Goal: Information Seeking & Learning: Learn about a topic

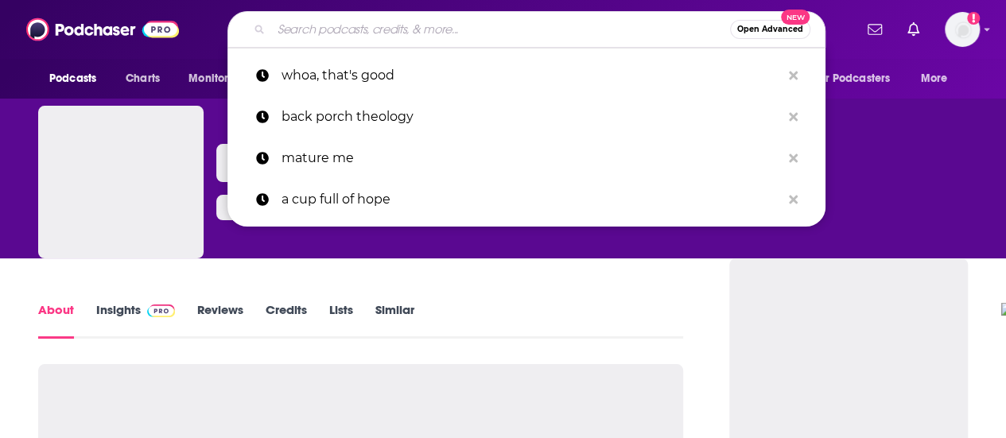
click at [416, 23] on input "Search podcasts, credits, & more..." at bounding box center [500, 29] width 459 height 25
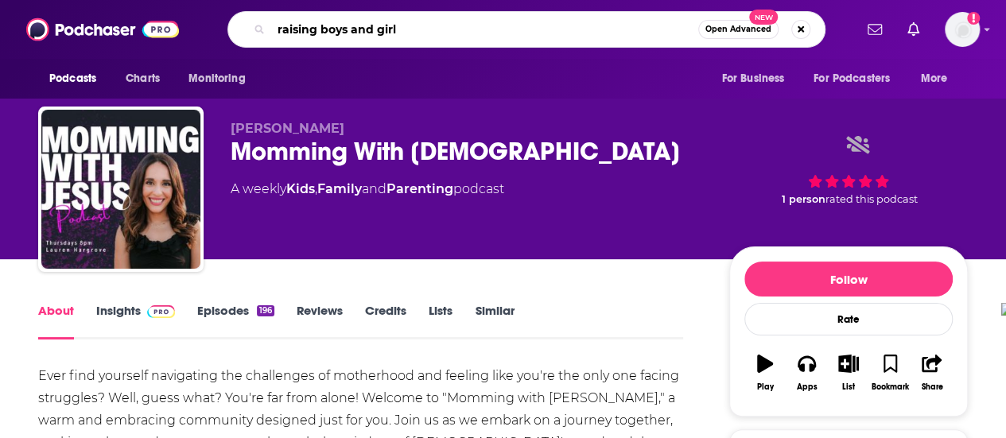
type input "raising boys and girls"
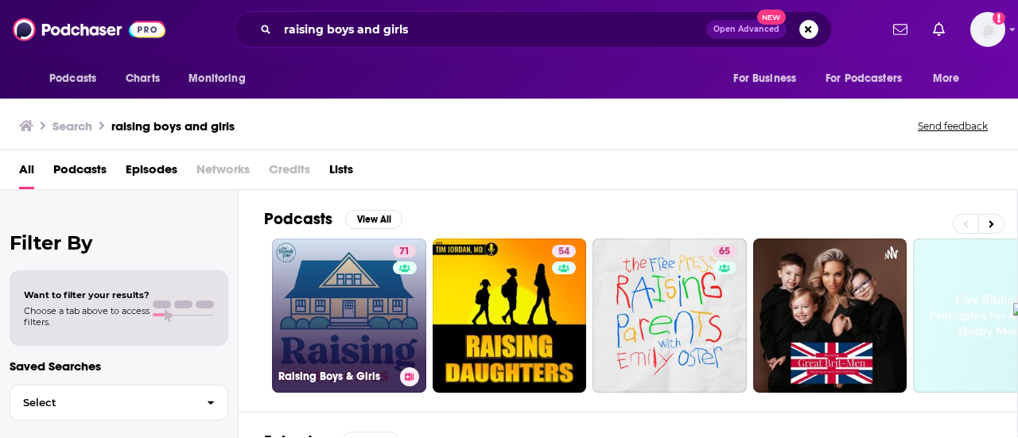
click at [338, 326] on link "71 Raising Boys & Girls" at bounding box center [349, 316] width 154 height 154
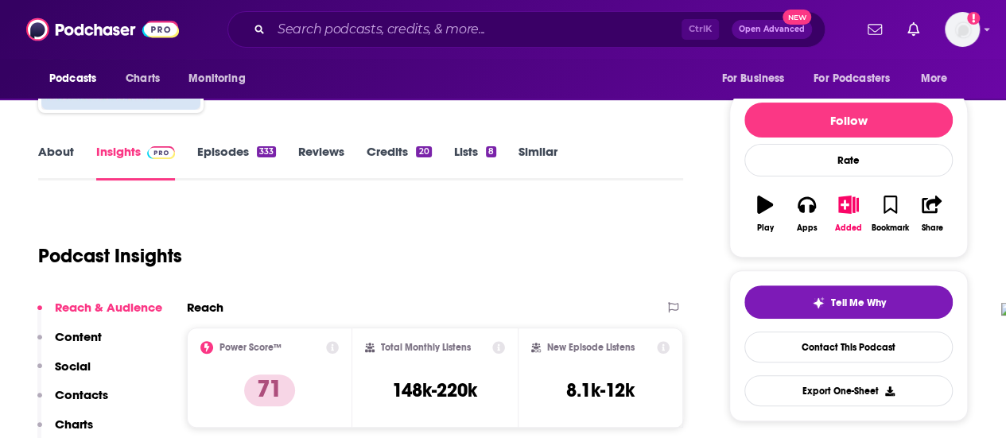
scroll to position [239, 0]
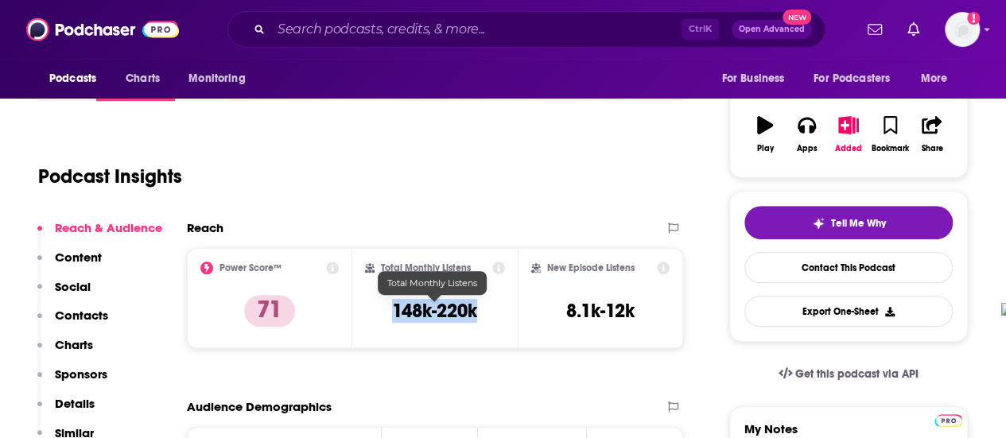
drag, startPoint x: 384, startPoint y: 312, endPoint x: 476, endPoint y: 316, distance: 91.6
click at [476, 316] on div "Total Monthly Listens 148k-220k" at bounding box center [435, 298] width 140 height 73
copy h3 "148k-220k"
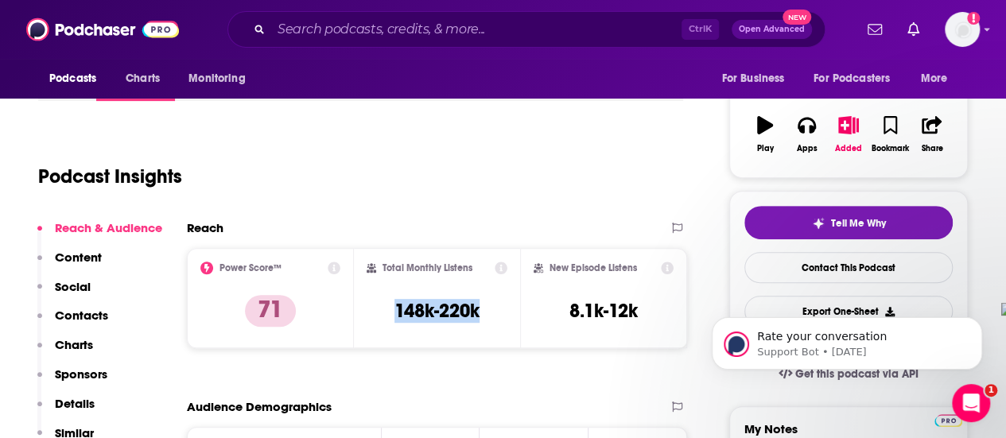
scroll to position [0, 0]
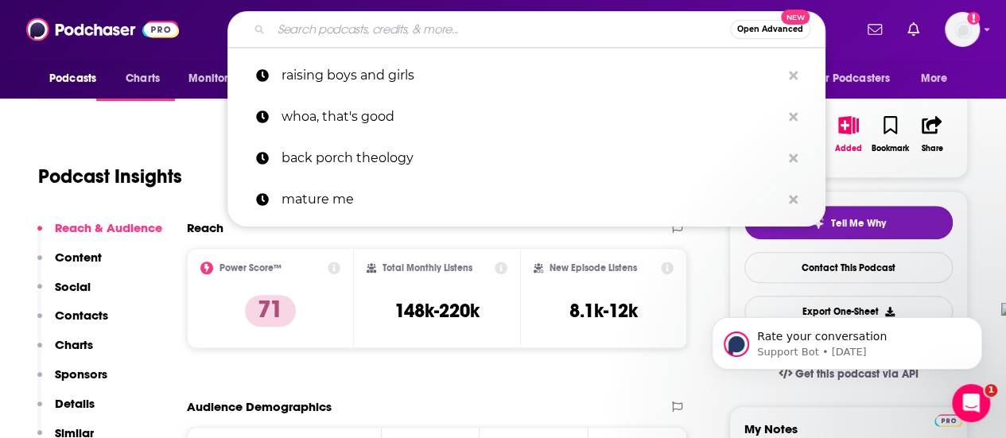
click at [472, 37] on input "Search podcasts, credits, & more..." at bounding box center [500, 29] width 459 height 25
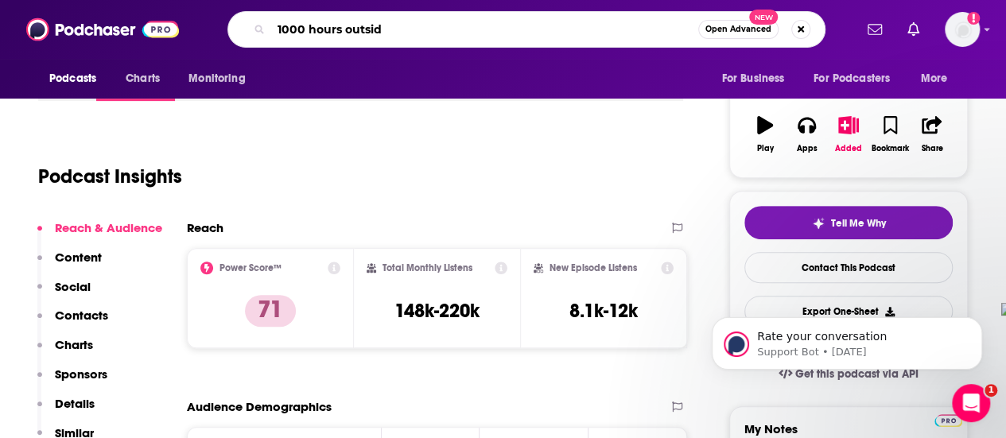
type input "1000 hours outside"
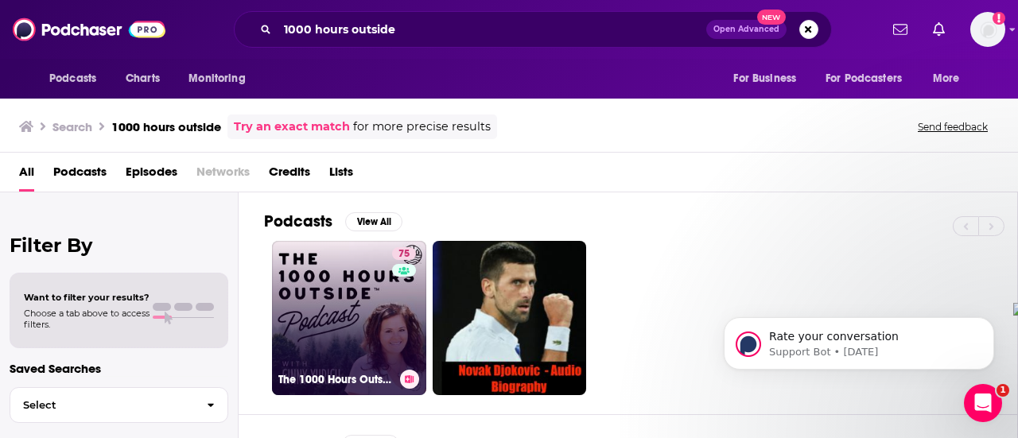
click at [327, 280] on link "75 The 1000 Hours Outside Podcast" at bounding box center [349, 318] width 154 height 154
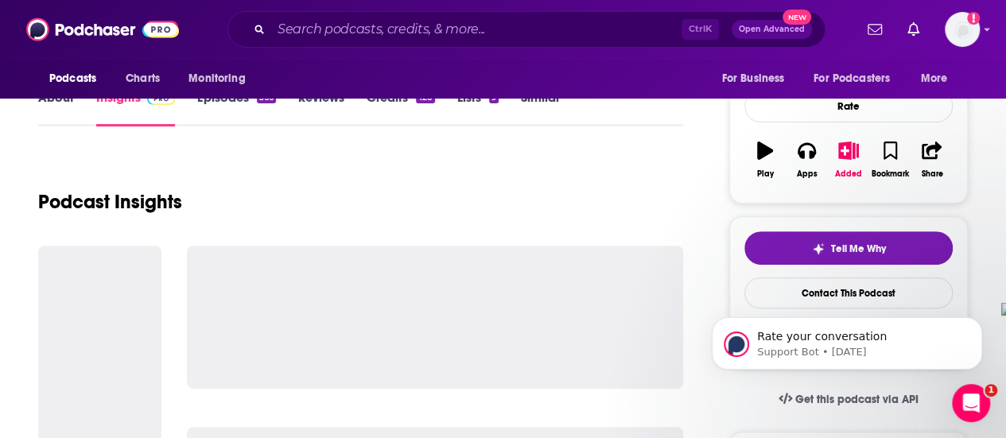
scroll to position [239, 0]
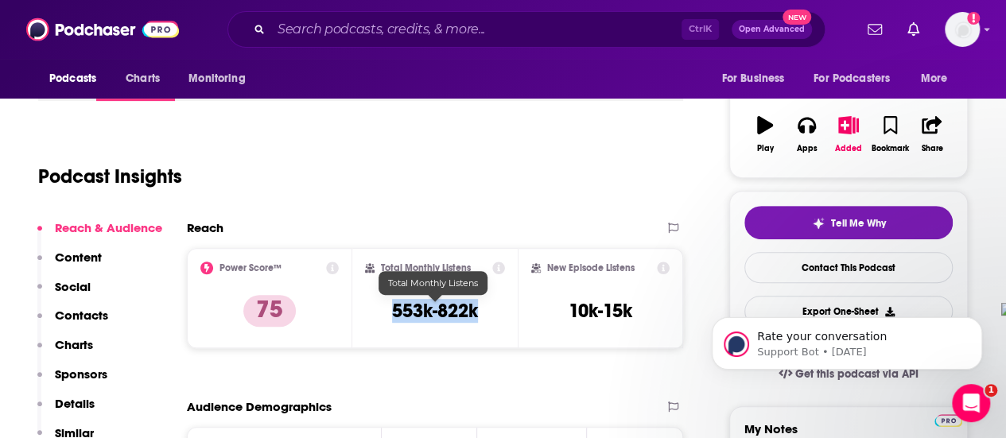
drag, startPoint x: 391, startPoint y: 309, endPoint x: 477, endPoint y: 314, distance: 86.1
click at [477, 314] on h3 "553k-822k" at bounding box center [435, 311] width 86 height 24
copy h3 "553k-822k"
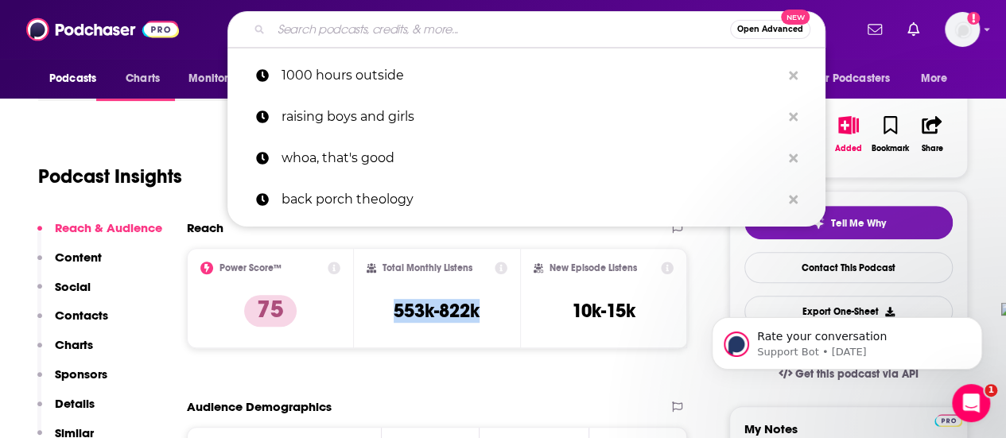
click at [486, 23] on input "Search podcasts, credits, & more..." at bounding box center [500, 29] width 459 height 25
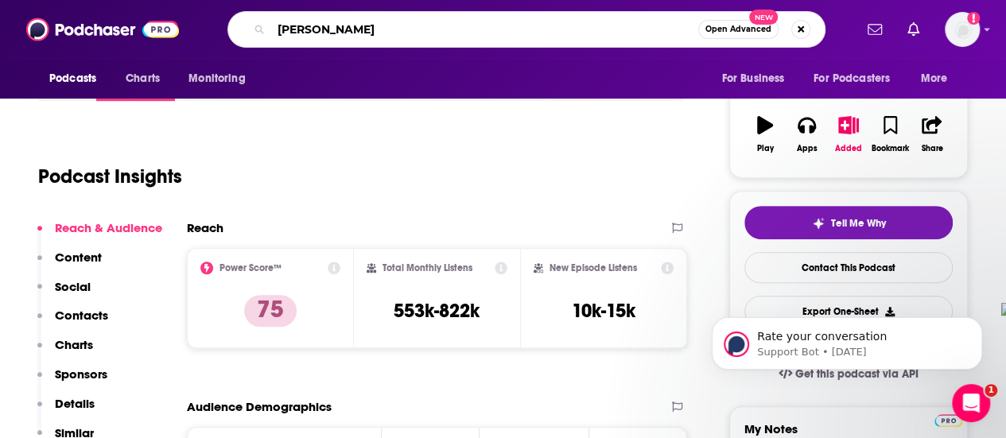
type input "[PERSON_NAME]"
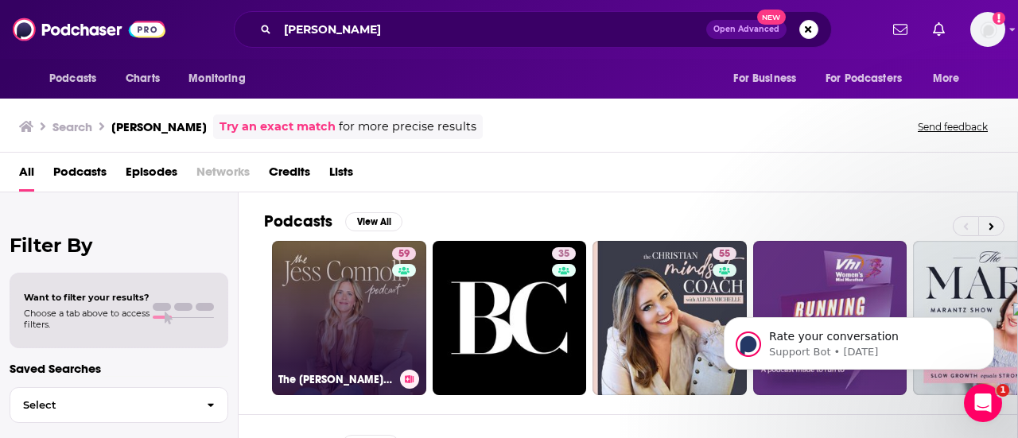
click at [380, 329] on link "59 The [PERSON_NAME] Podcast" at bounding box center [349, 318] width 154 height 154
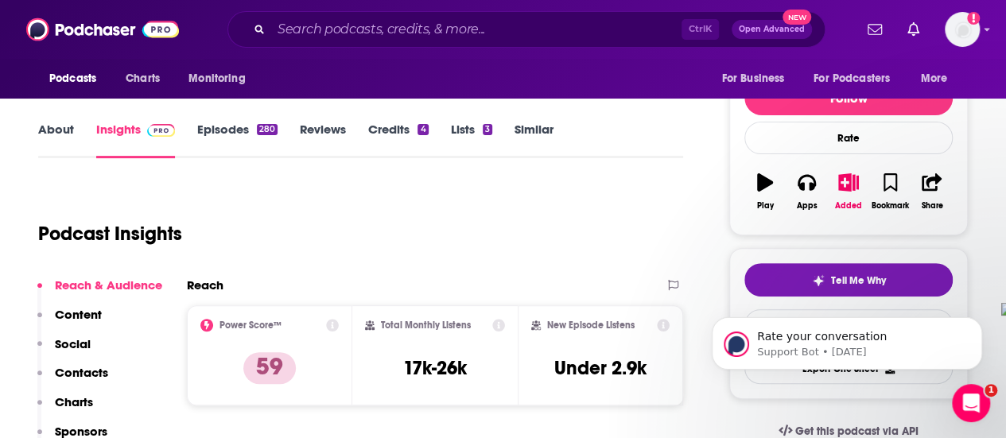
scroll to position [239, 0]
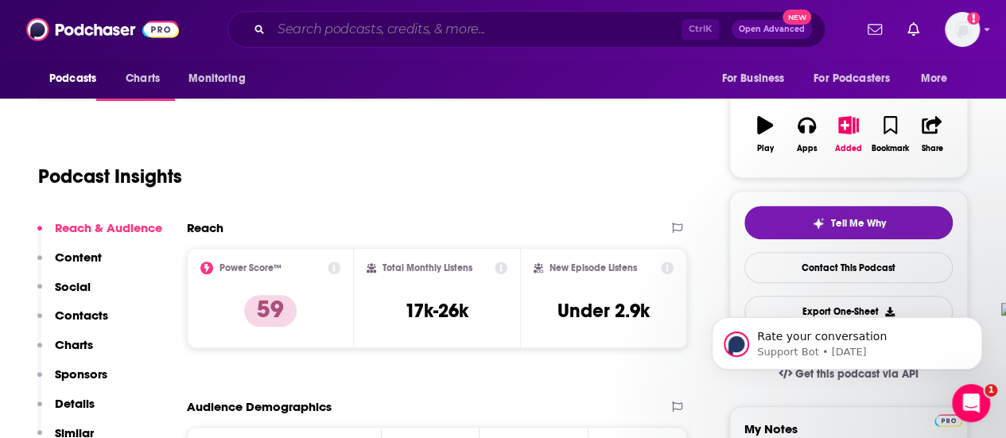
click at [398, 34] on input "Search podcasts, credits, & more..." at bounding box center [476, 29] width 410 height 25
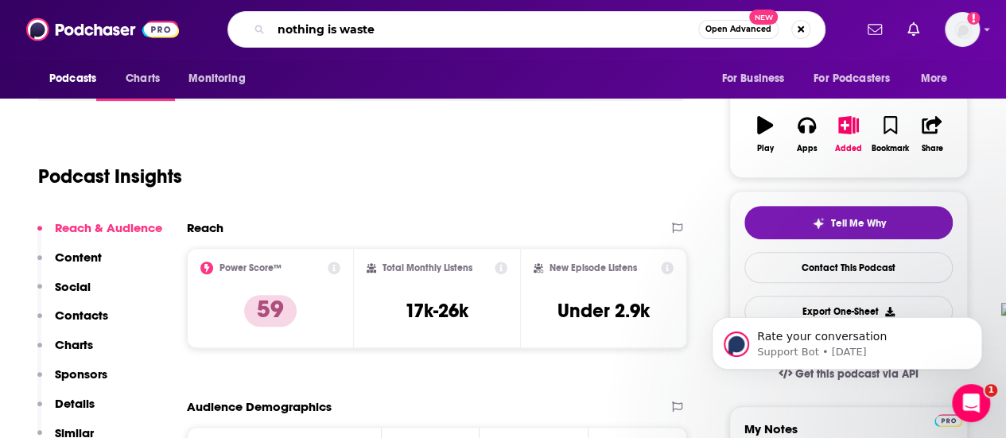
type input "nothing is wasted"
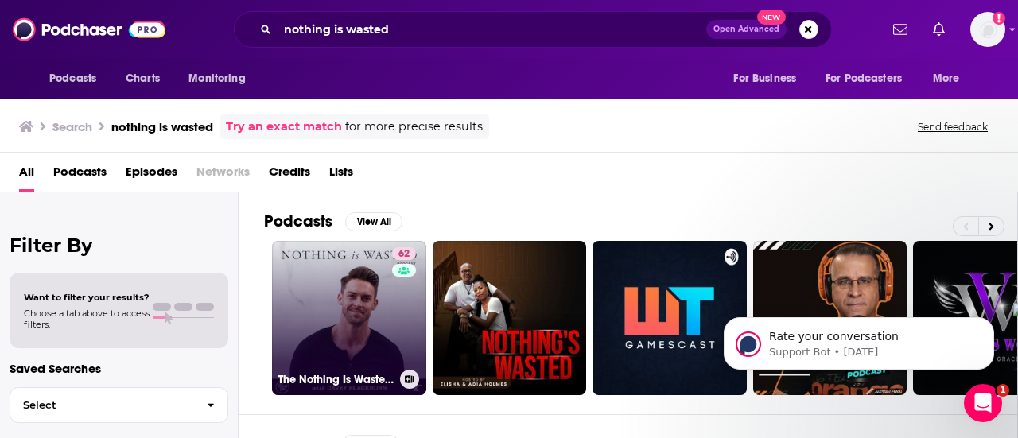
click at [336, 305] on link "62 The Nothing Is Wasted Podcast" at bounding box center [349, 318] width 154 height 154
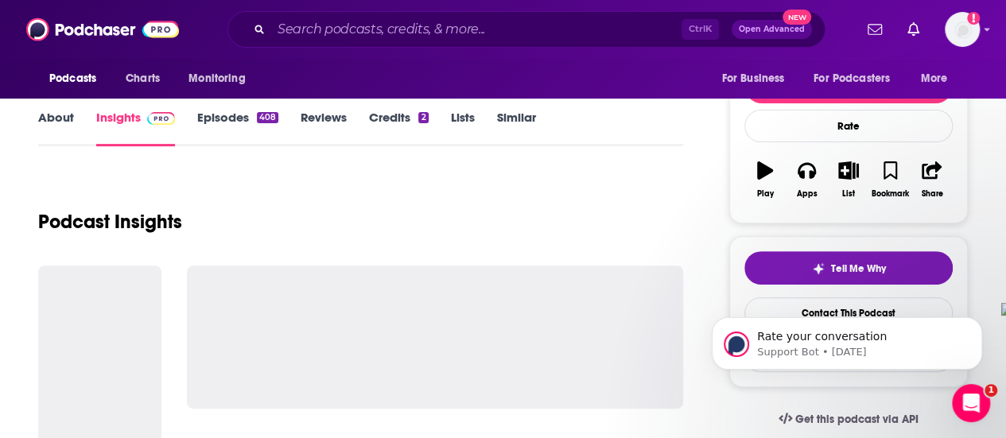
scroll to position [239, 0]
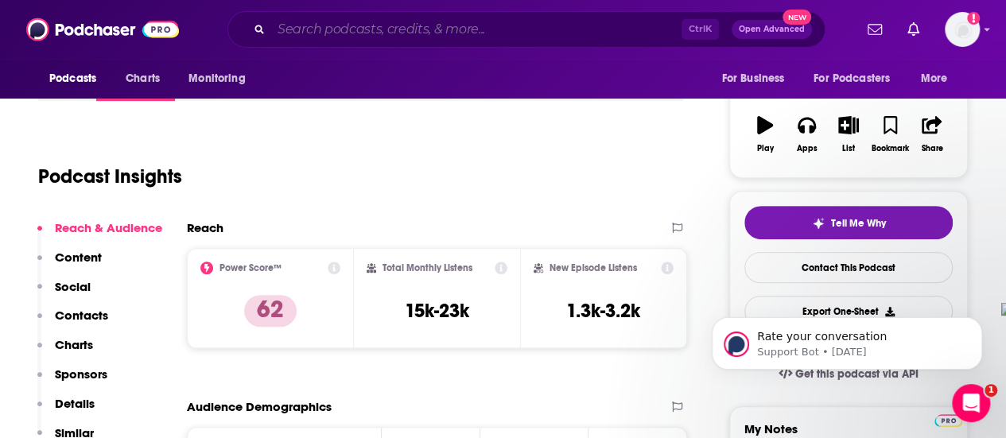
click at [492, 36] on input "Search podcasts, credits, & more..." at bounding box center [476, 29] width 410 height 25
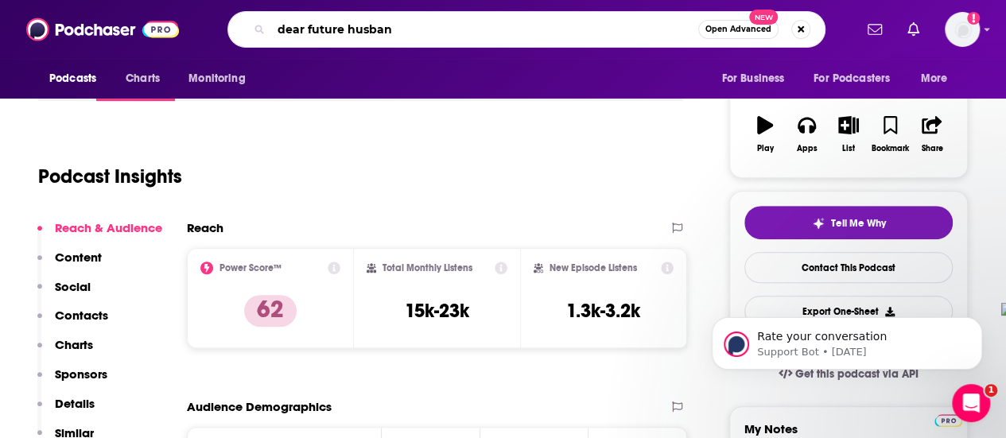
type input "dear future husband"
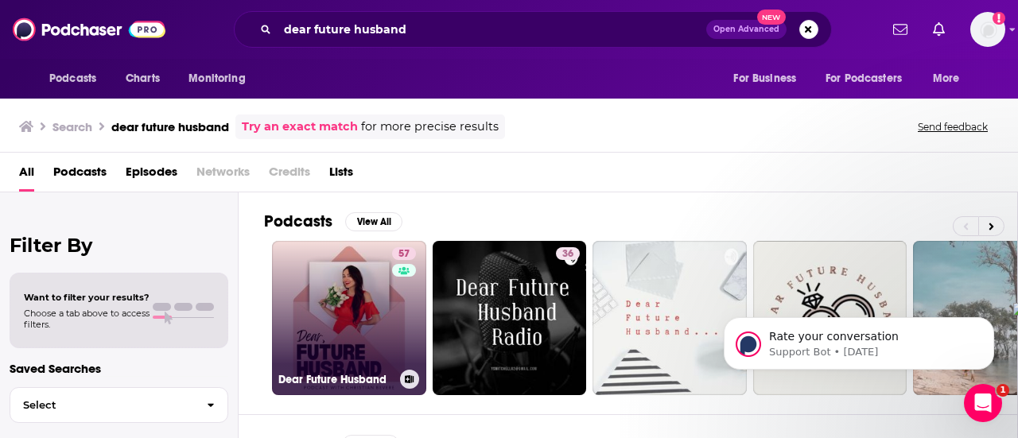
click at [368, 282] on link "57 Dear Future Husband" at bounding box center [349, 318] width 154 height 154
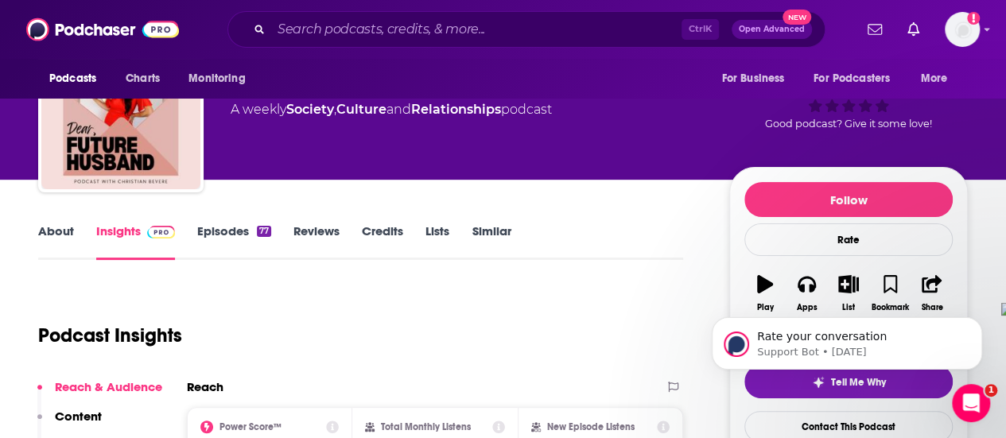
scroll to position [239, 0]
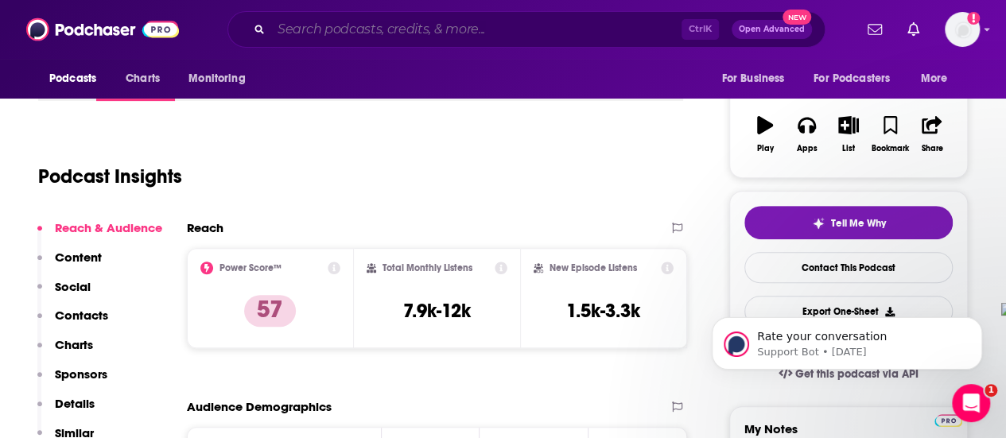
click at [430, 27] on input "Search podcasts, credits, & more..." at bounding box center [476, 29] width 410 height 25
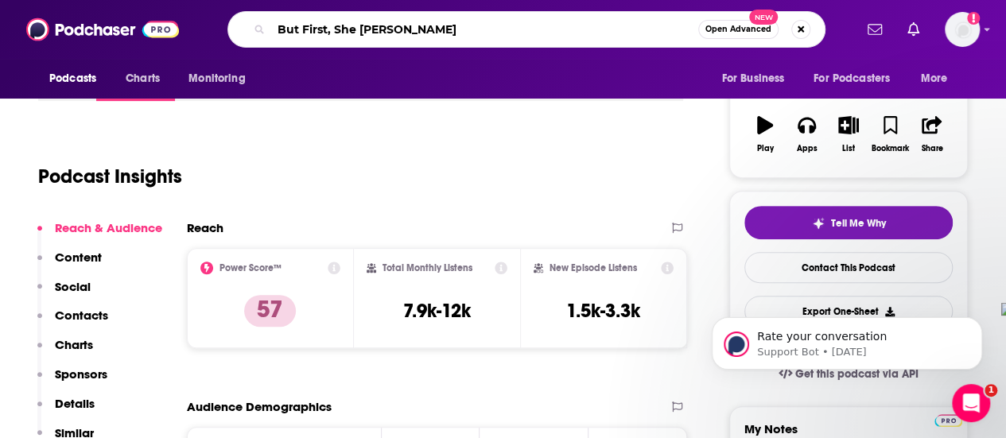
type input "But First, She Failed"
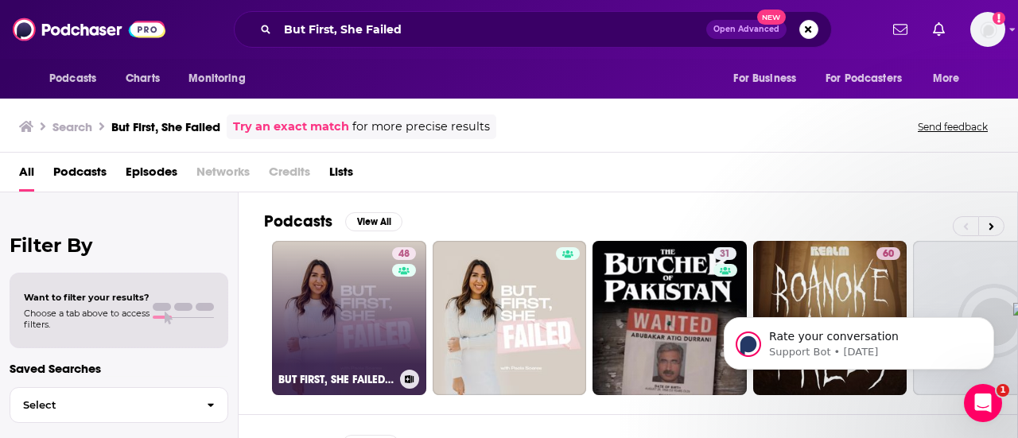
click at [348, 339] on link "48 BUT FIRST, SHE FAILED - Career Growth, Women Entrepreneurs, Overcoming Impos…" at bounding box center [349, 318] width 154 height 154
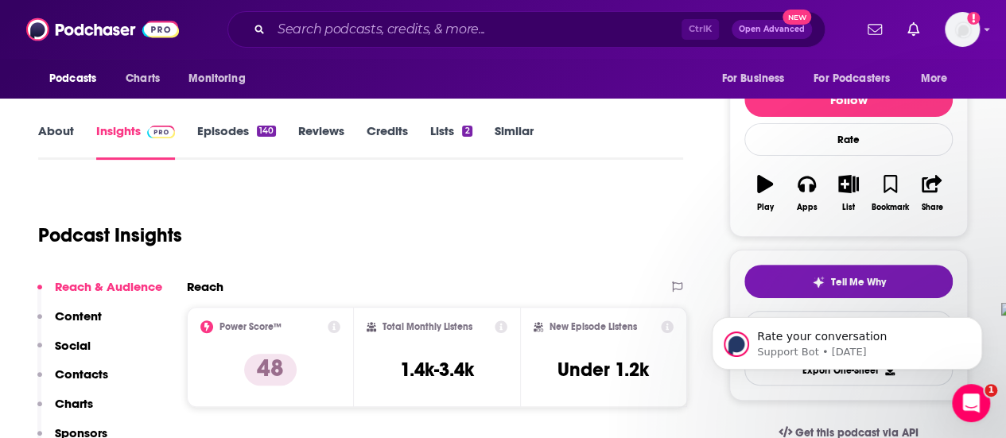
scroll to position [239, 0]
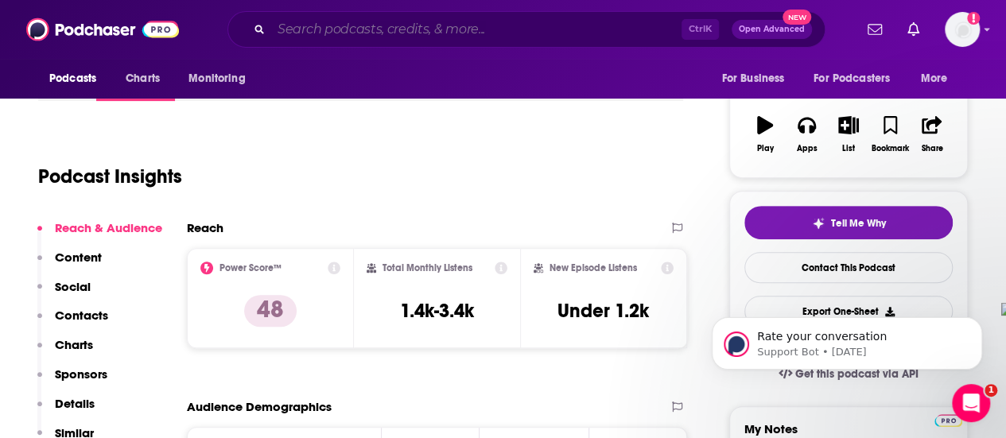
click at [301, 32] on input "Search podcasts, credits, & more..." at bounding box center [476, 29] width 410 height 25
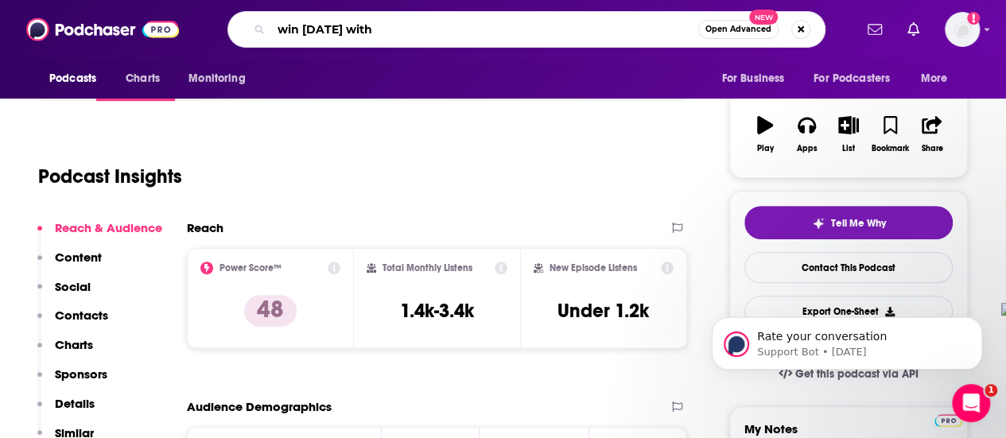
type input "win [DATE] with"
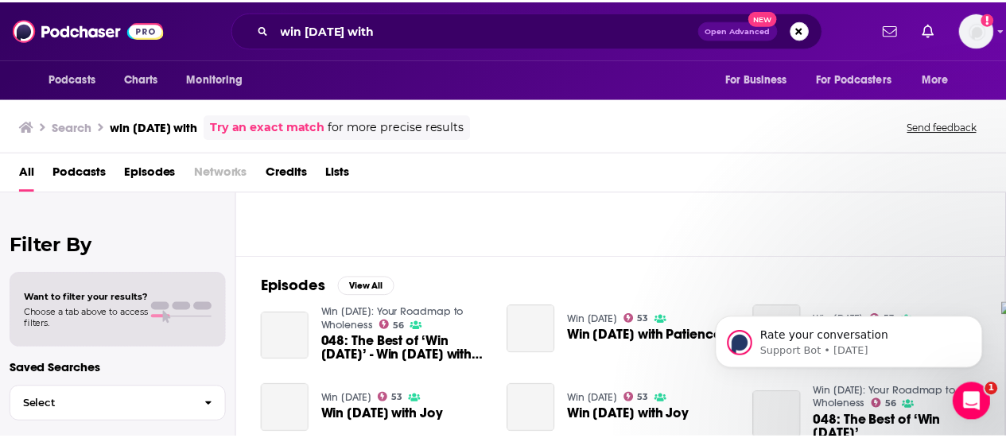
scroll to position [159, 0]
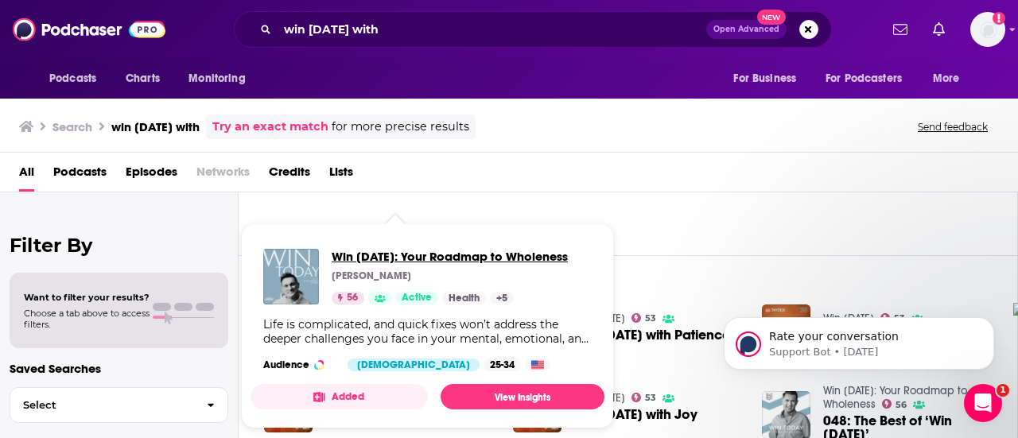
click at [371, 257] on span "Win [DATE]: Your Roadmap to Wholeness" at bounding box center [450, 256] width 236 height 15
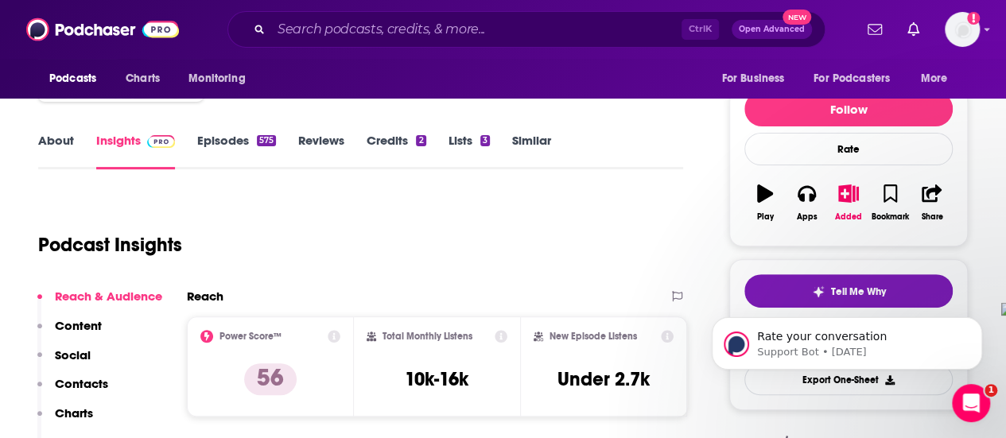
scroll to position [239, 0]
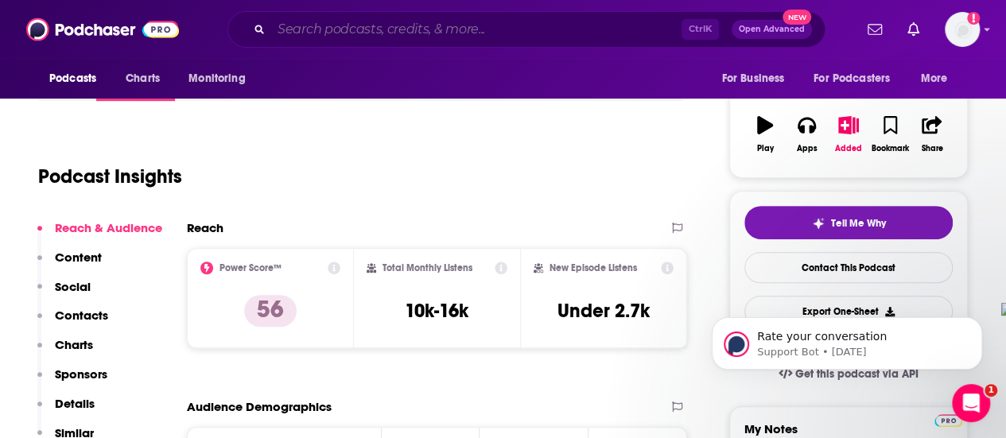
click at [414, 20] on input "Search podcasts, credits, & more..." at bounding box center [476, 29] width 410 height 25
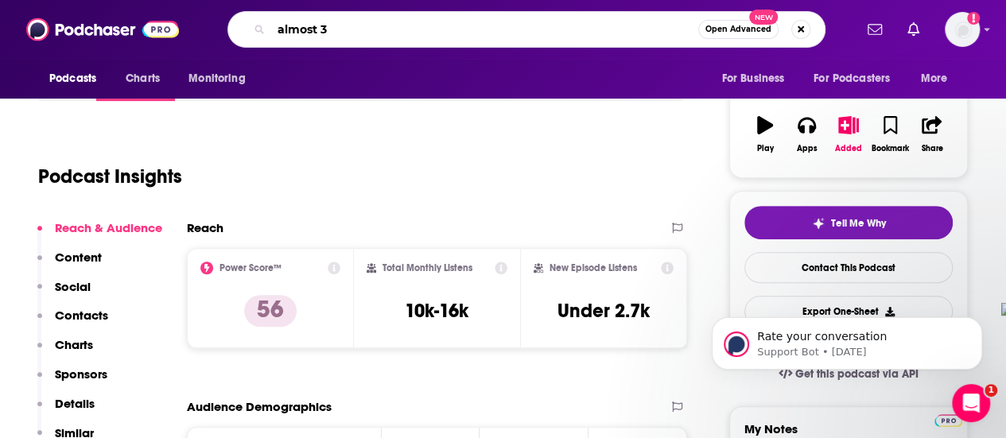
type input "almost 30"
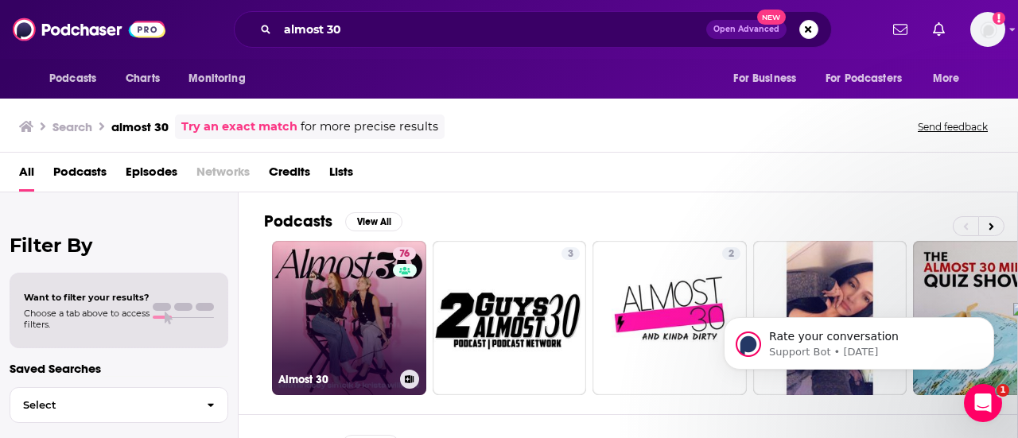
click at [340, 284] on link "76 Almost 30" at bounding box center [349, 318] width 154 height 154
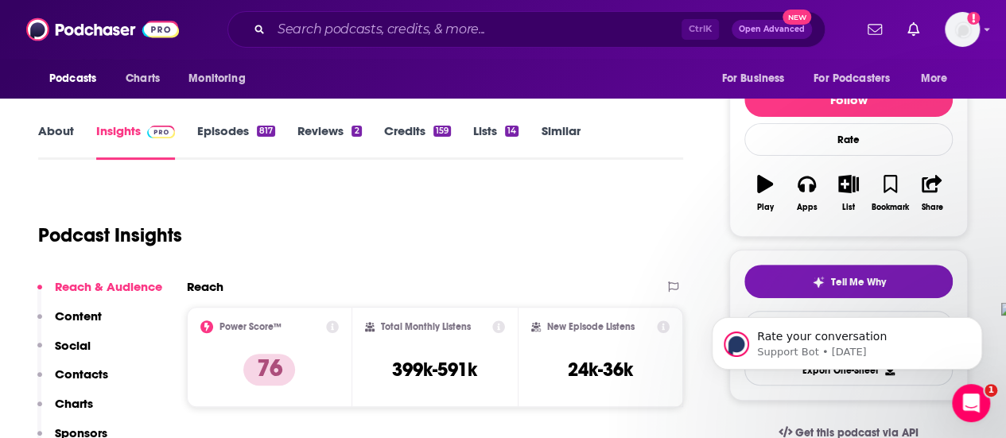
scroll to position [239, 0]
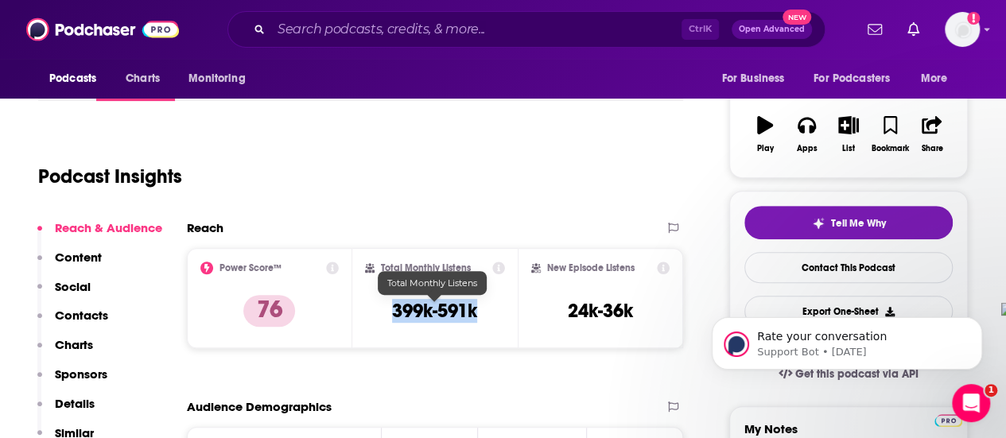
drag, startPoint x: 392, startPoint y: 307, endPoint x: 473, endPoint y: 316, distance: 81.6
click at [473, 316] on h3 "399k-591k" at bounding box center [434, 311] width 85 height 24
copy h3 "399k-591k"
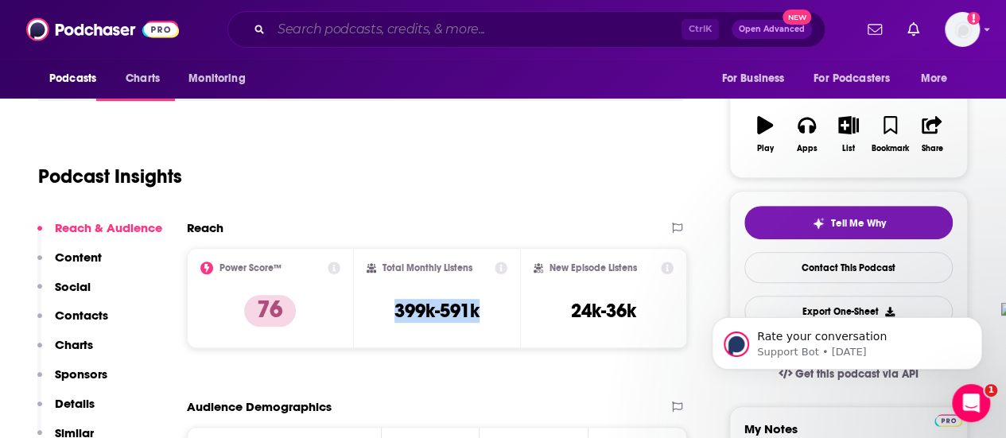
click at [426, 19] on input "Search podcasts, credits, & more..." at bounding box center [476, 29] width 410 height 25
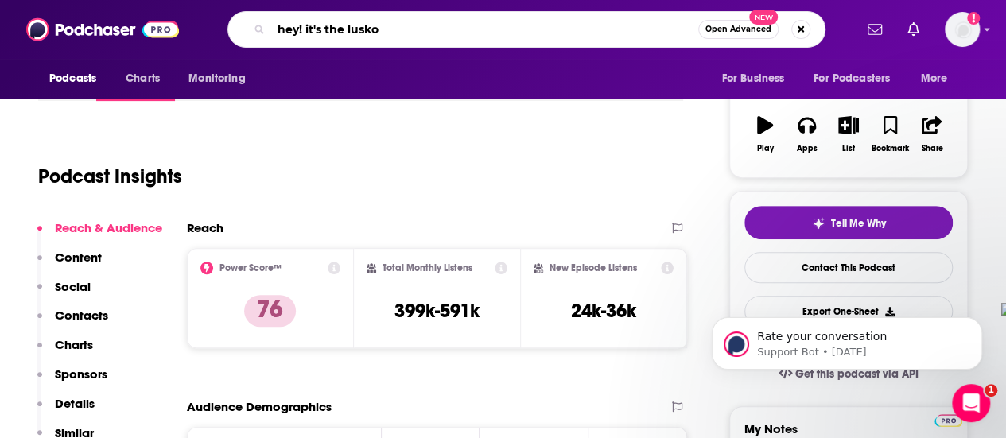
type input "hey! it's the luskos"
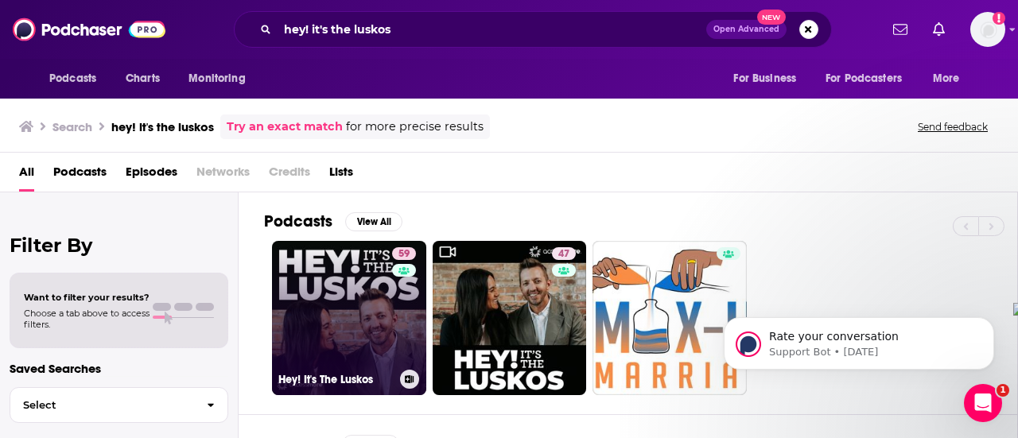
click at [313, 293] on link "59 Hey! It's The Luskos" at bounding box center [349, 318] width 154 height 154
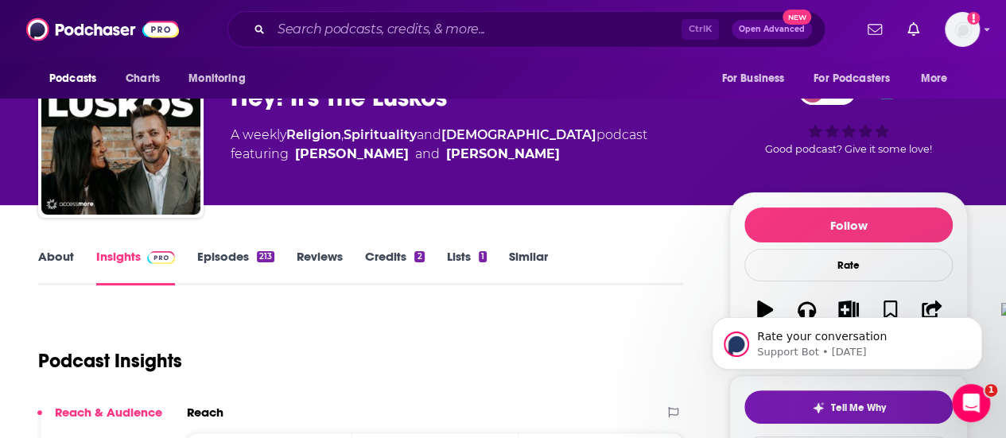
scroll to position [159, 0]
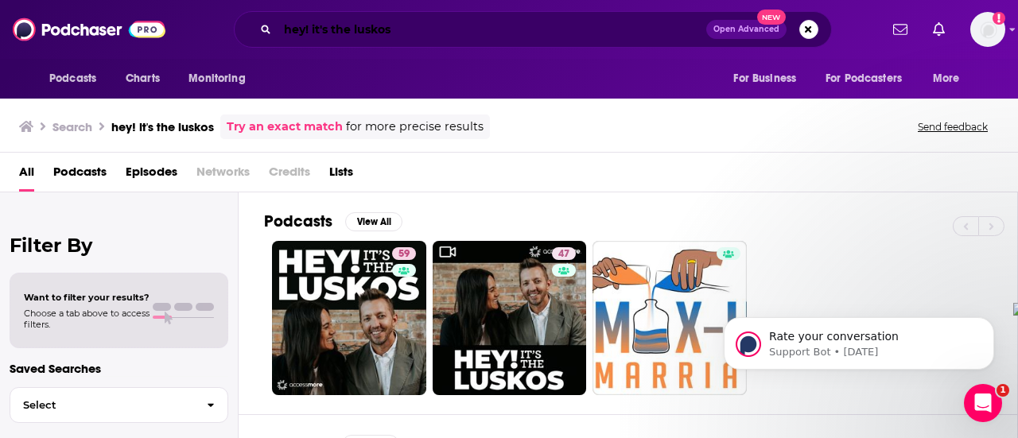
click at [402, 40] on input "hey! it's the luskos" at bounding box center [492, 29] width 429 height 25
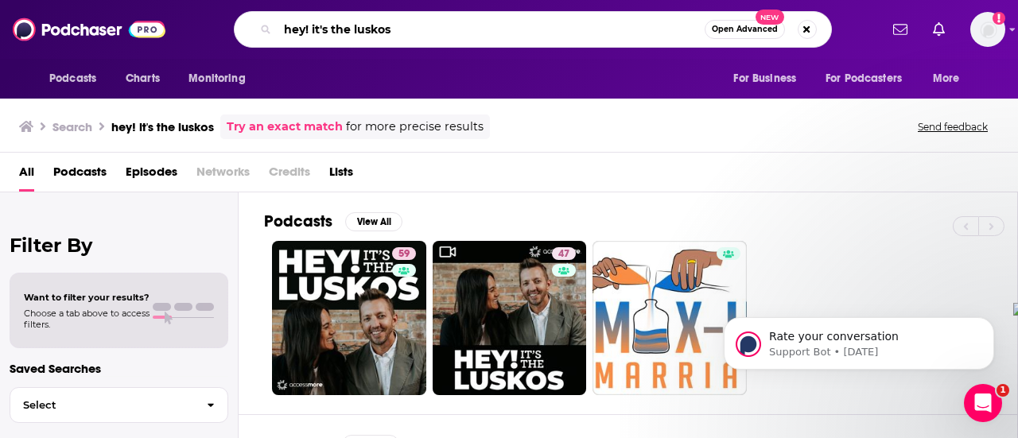
click at [402, 41] on input "hey! it's the luskos" at bounding box center [491, 29] width 427 height 25
type input "[PERSON_NAME]"
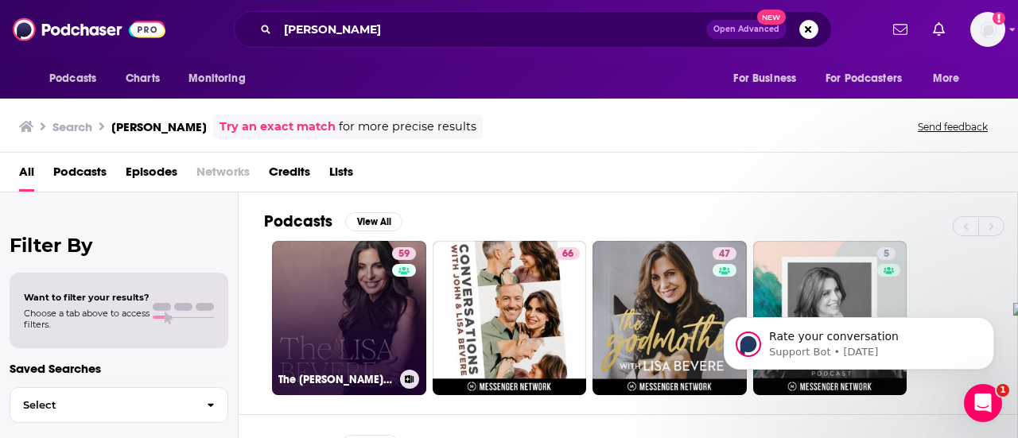
click at [344, 292] on link "59 The [PERSON_NAME] Podcast" at bounding box center [349, 318] width 154 height 154
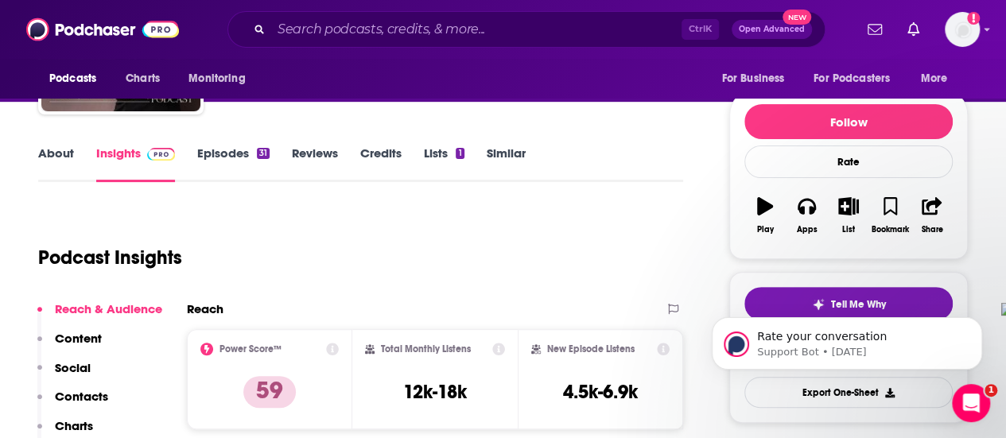
scroll to position [159, 0]
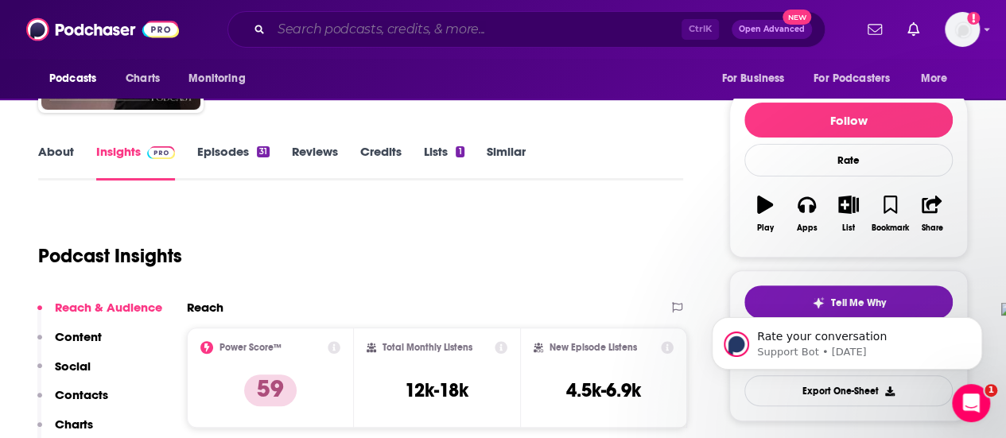
click at [423, 25] on input "Search podcasts, credits, & more..." at bounding box center [476, 29] width 410 height 25
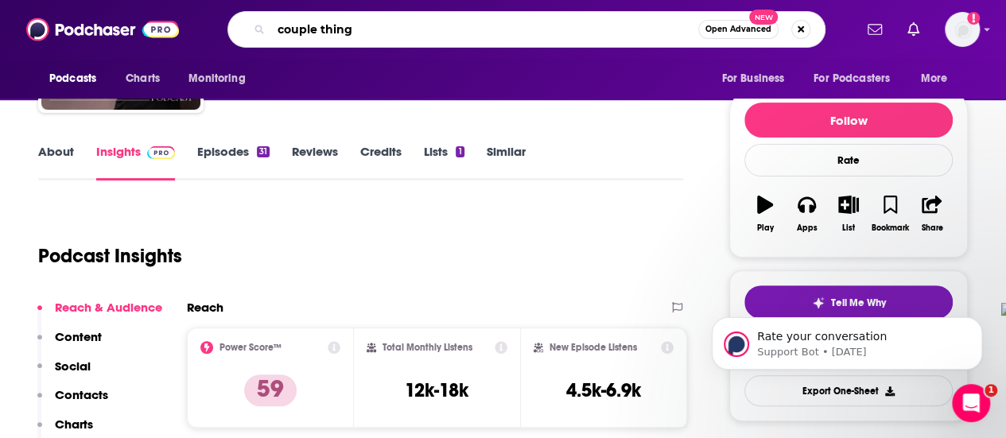
type input "couple things"
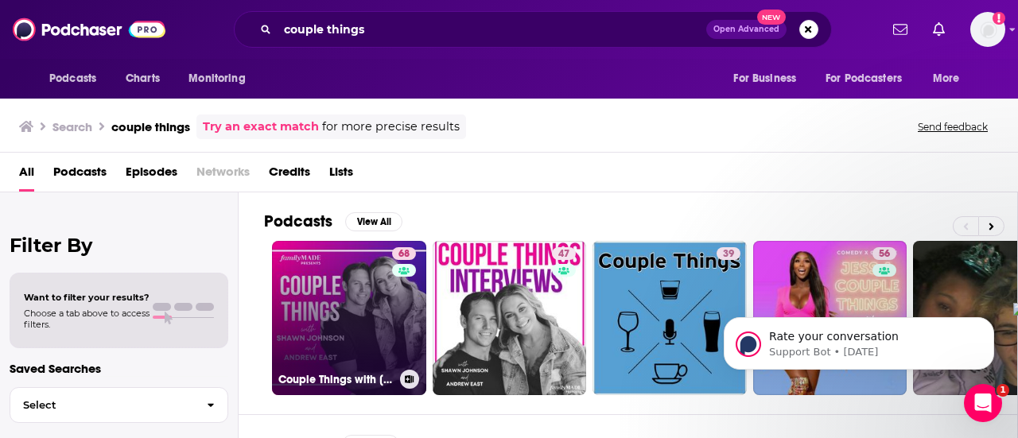
click at [351, 344] on link "68 Couple Things with [PERSON_NAME] and [PERSON_NAME]" at bounding box center [349, 318] width 154 height 154
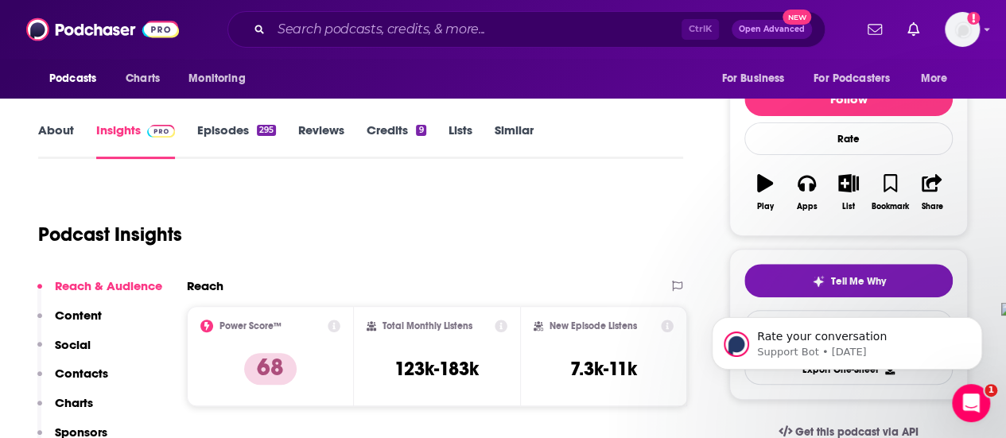
scroll to position [239, 0]
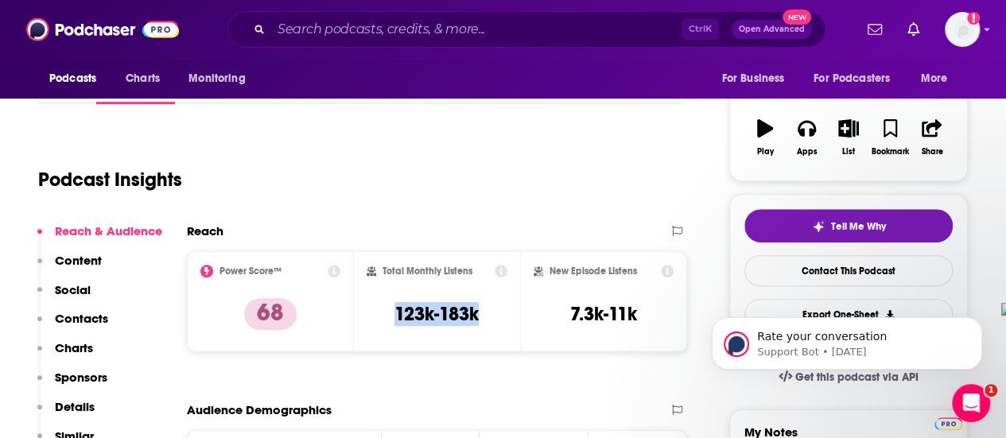
drag, startPoint x: 395, startPoint y: 309, endPoint x: 484, endPoint y: 317, distance: 88.6
click at [484, 317] on div "Total Monthly Listens 123k-183k" at bounding box center [438, 301] width 142 height 73
copy h3 "123k-183k"
